Goal: Information Seeking & Learning: Learn about a topic

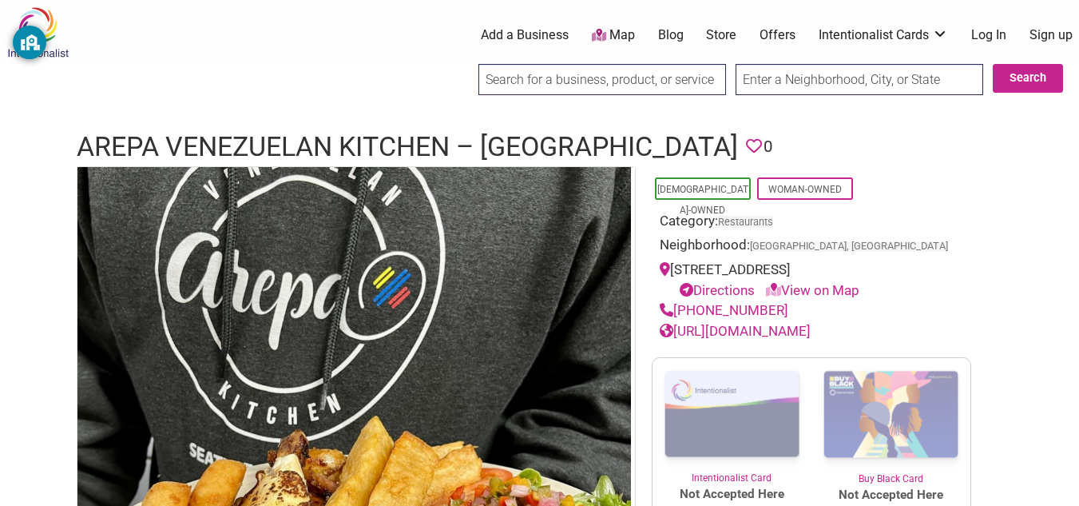
click at [85, 146] on h1 "Arepa Venezuelan Kitchen – [GEOGRAPHIC_DATA]" at bounding box center [407, 147] width 661 height 38
drag, startPoint x: 97, startPoint y: 146, endPoint x: 120, endPoint y: 145, distance: 22.4
click at [120, 145] on h1 "Arepa Venezuelan Kitchen – [GEOGRAPHIC_DATA]" at bounding box center [407, 147] width 661 height 38
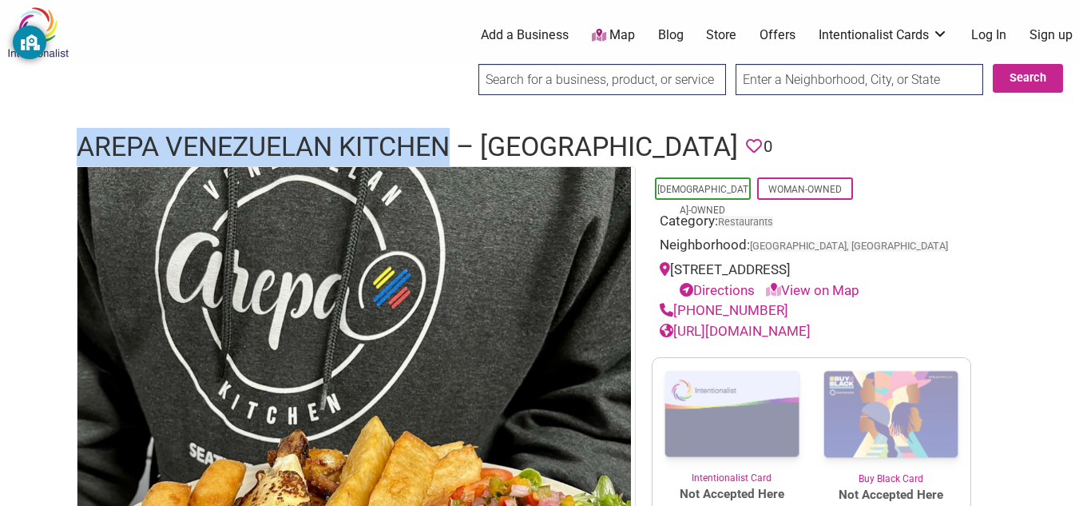
drag, startPoint x: 69, startPoint y: 149, endPoint x: 450, endPoint y: 140, distance: 381.2
click at [450, 140] on div "Arepa Venezuelan Kitchen – Bellevue Favorite 0" at bounding box center [540, 147] width 959 height 38
copy h1 "Arepa Venezuelan Kitchen"
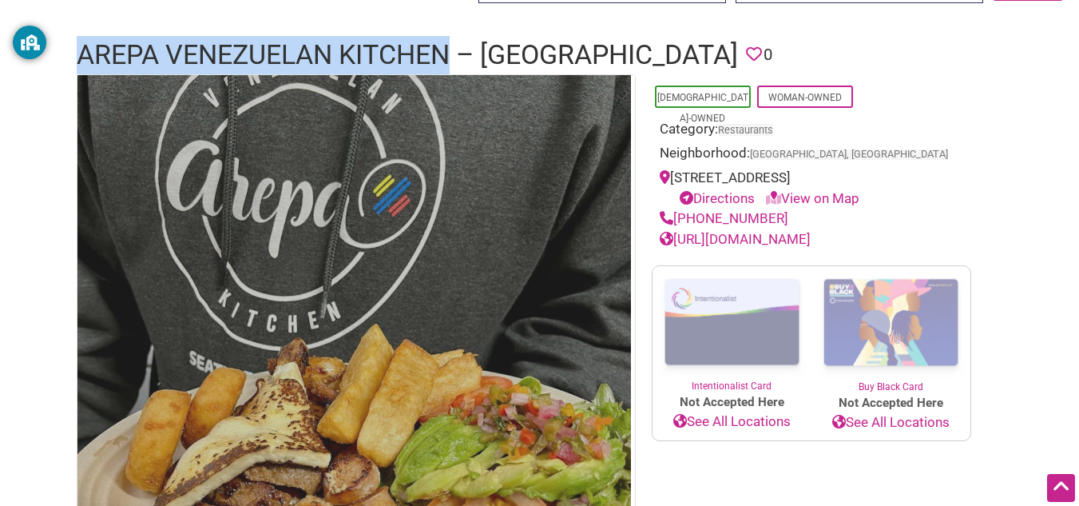
scroll to position [91, 0]
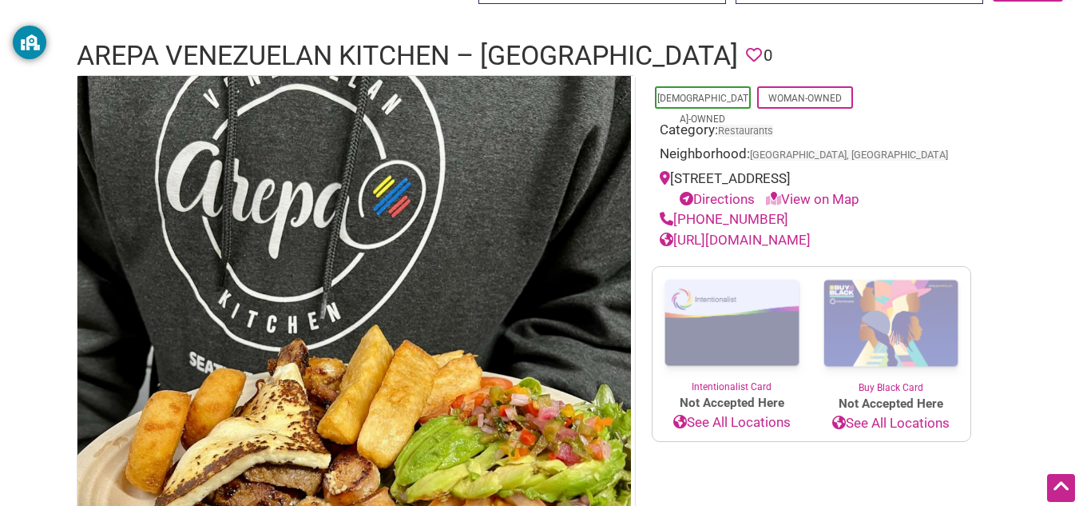
click at [719, 52] on header "Arepa Venezuelan Kitchen – Bellevue Favorite 0" at bounding box center [540, 56] width 927 height 38
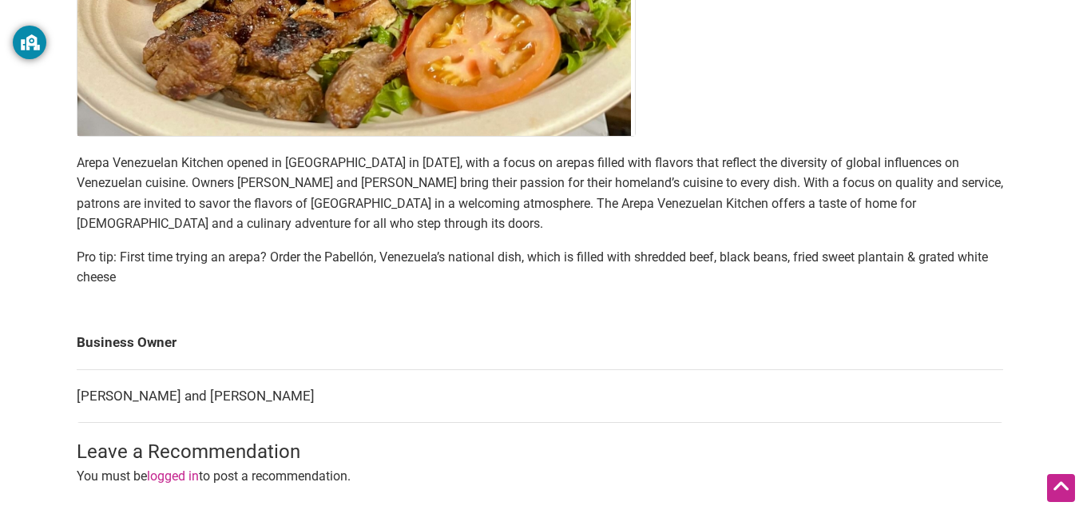
scroll to position [585, 0]
drag, startPoint x: 248, startPoint y: 175, endPoint x: 338, endPoint y: 192, distance: 91.8
click at [338, 192] on p "Arepa Venezuelan Kitchen opened in [GEOGRAPHIC_DATA] in [DATE], with a focus on…" at bounding box center [540, 193] width 927 height 81
drag, startPoint x: 244, startPoint y: 178, endPoint x: 342, endPoint y: 186, distance: 97.8
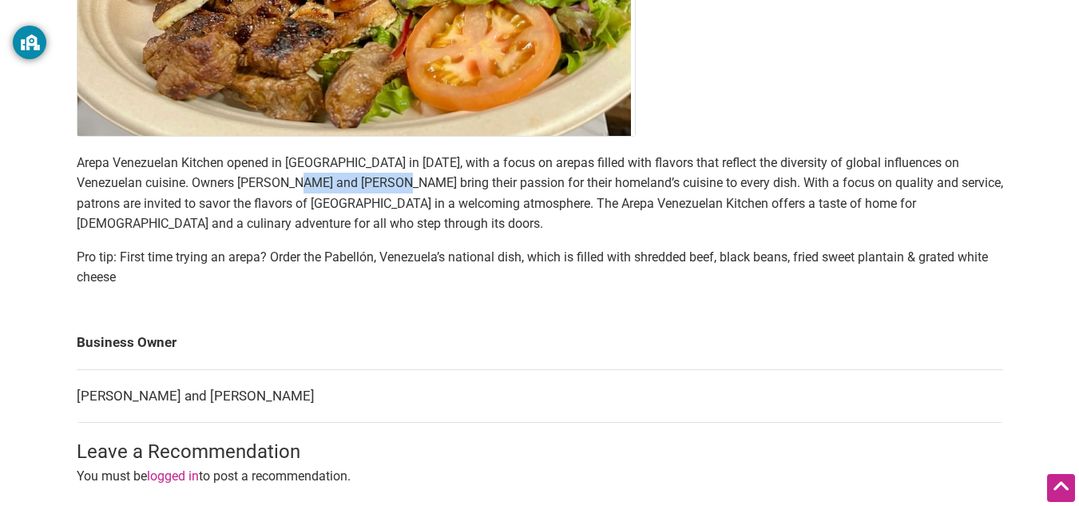
click at [342, 186] on p "Arepa Venezuelan Kitchen opened in [GEOGRAPHIC_DATA] in [DATE], with a focus on…" at bounding box center [540, 193] width 927 height 81
click at [332, 185] on p "Arepa Venezuelan Kitchen opened in [GEOGRAPHIC_DATA] in [DATE], with a focus on…" at bounding box center [540, 193] width 927 height 81
drag, startPoint x: 244, startPoint y: 184, endPoint x: 327, endPoint y: 187, distance: 82.3
click at [327, 187] on p "Arepa Venezuelan Kitchen opened in [GEOGRAPHIC_DATA] in [DATE], with a focus on…" at bounding box center [540, 193] width 927 height 81
copy p "[PERSON_NAME]"
